Goal: Navigation & Orientation: Find specific page/section

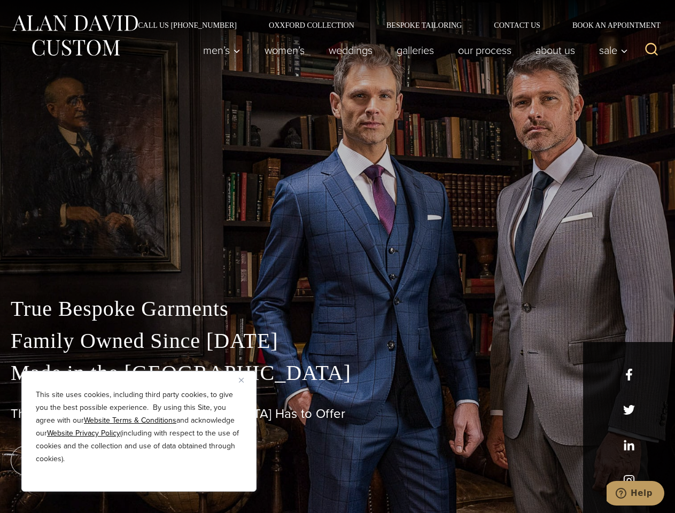
click at [337, 256] on div "True Bespoke Garments Family Owned Since [DATE] Made in [GEOGRAPHIC_DATA] The B…" at bounding box center [337, 376] width 675 height 274
click at [245, 380] on button "Close" at bounding box center [245, 379] width 13 height 13
click at [139, 477] on div "True Bespoke Garments Family Owned Since [DATE] Made in [GEOGRAPHIC_DATA] The B…" at bounding box center [337, 403] width 675 height 220
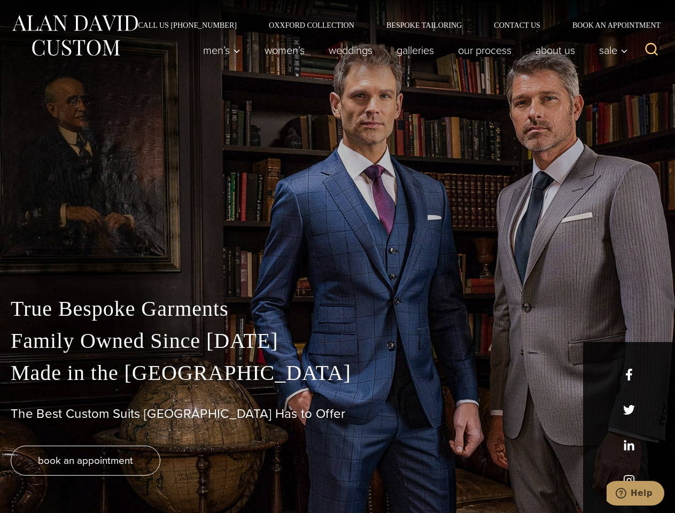
click at [651, 50] on icon "Search" at bounding box center [651, 49] width 15 height 15
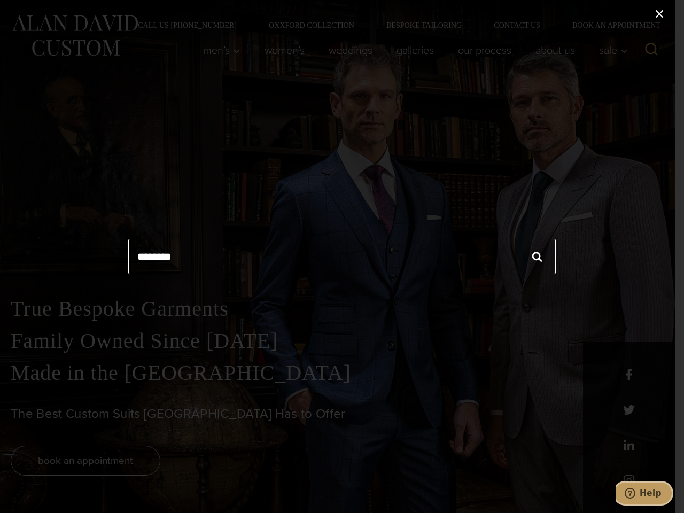
click at [635, 493] on icon "Help" at bounding box center [630, 493] width 11 height 11
